Goal: Task Accomplishment & Management: Use online tool/utility

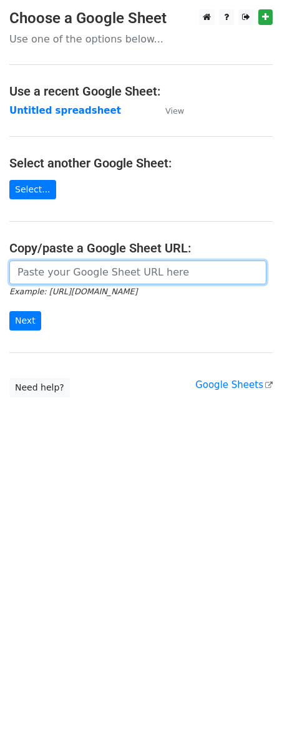
click at [44, 271] on input "url" at bounding box center [137, 273] width 257 height 24
paste input "Hey, I know — another digitizing/vectoring email in your inbox. Here’s why this…"
type input "Hey, I know — another digitizing/vectoring email in your inbox. Here’s why this…"
click at [96, 282] on input "url" at bounding box center [137, 273] width 257 height 24
paste input "[URL][DOMAIN_NAME]"
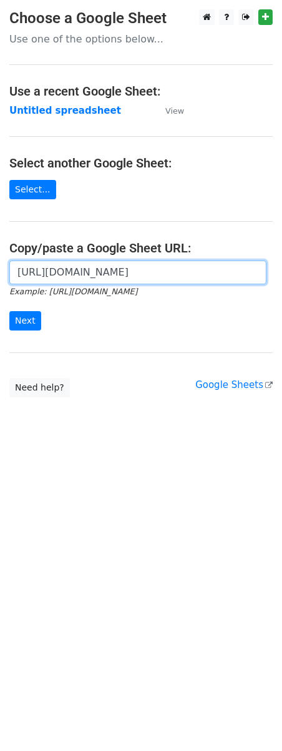
scroll to position [0, 274]
type input "[URL][DOMAIN_NAME]"
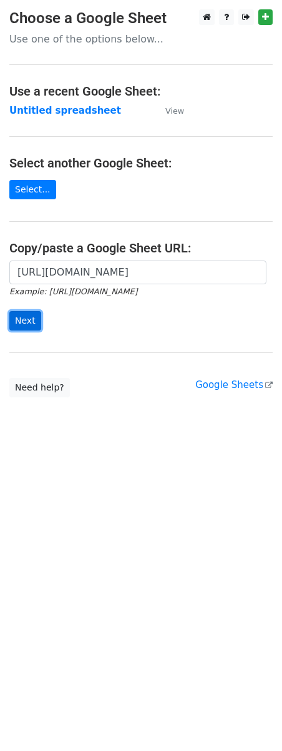
click at [13, 324] on input "Next" at bounding box center [25, 320] width 32 height 19
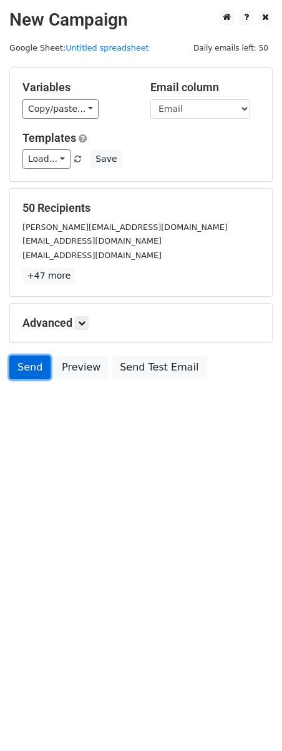
click at [27, 374] on link "Send" at bounding box center [29, 367] width 41 height 24
